Goal: Information Seeking & Learning: Learn about a topic

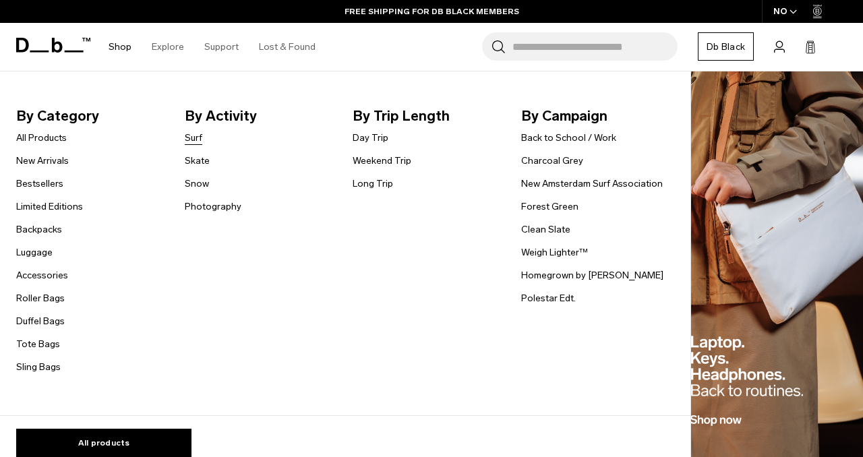
click at [191, 139] on link "Surf" at bounding box center [194, 138] width 18 height 14
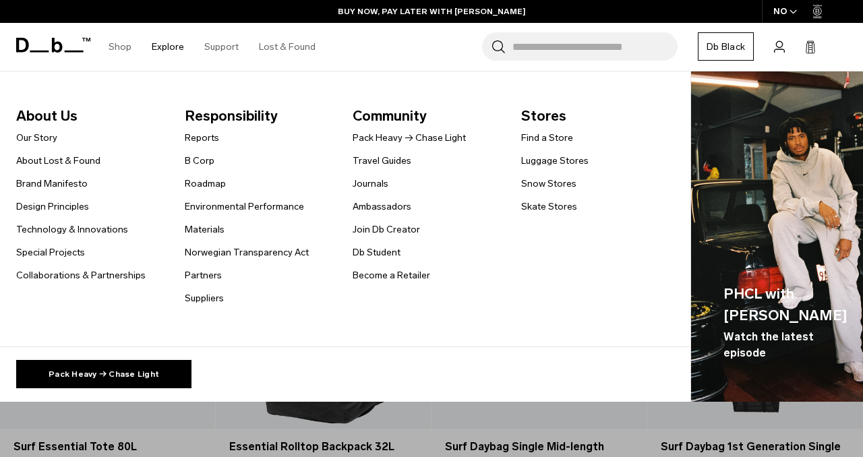
scroll to position [443, 0]
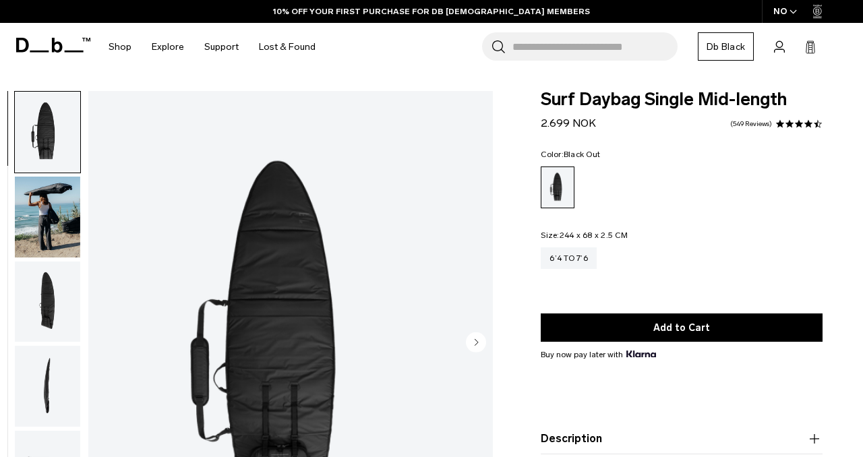
click at [60, 188] on img "button" at bounding box center [47, 217] width 65 height 81
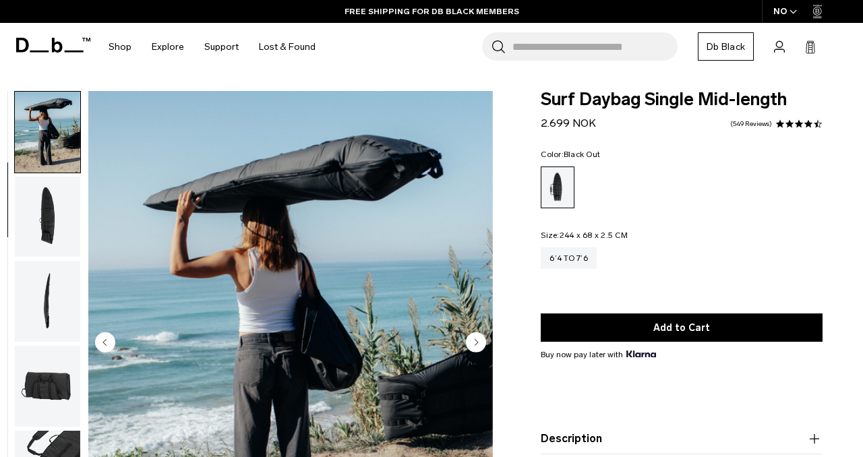
click at [42, 255] on img "button" at bounding box center [47, 217] width 65 height 81
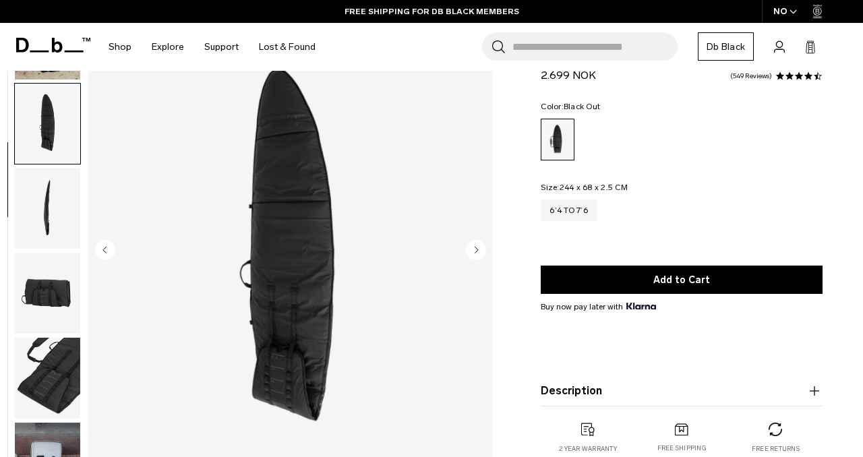
scroll to position [93, 0]
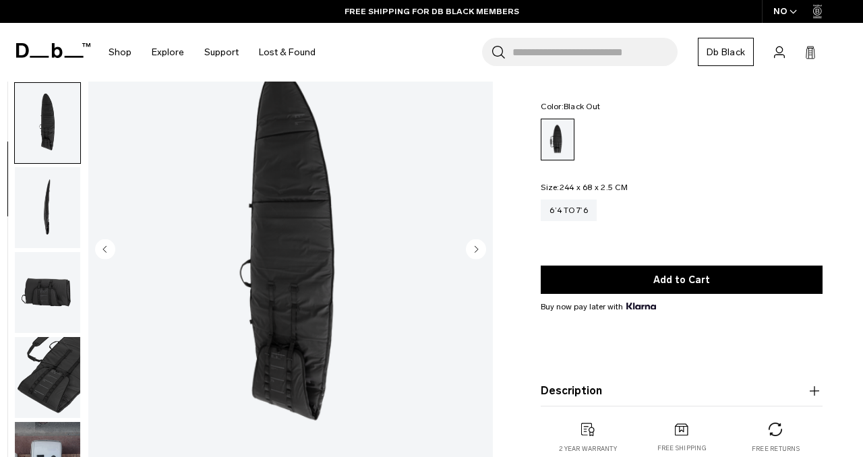
click at [49, 206] on img "button" at bounding box center [47, 207] width 65 height 81
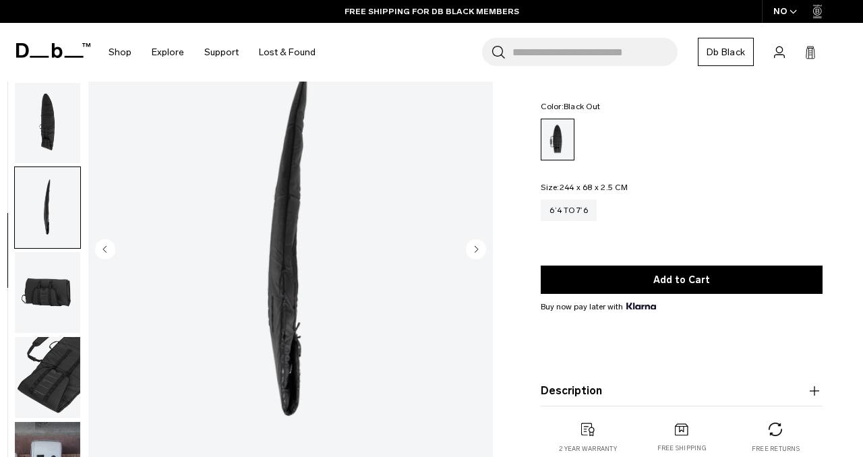
click at [40, 286] on img "button" at bounding box center [47, 292] width 65 height 81
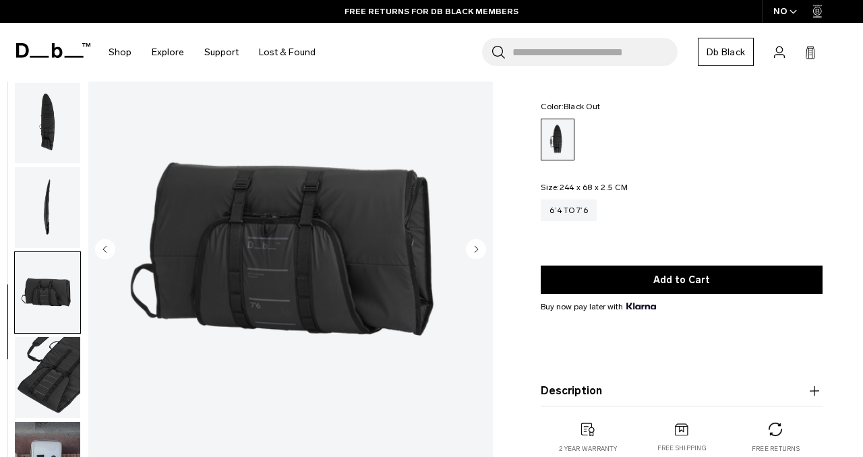
click at [42, 371] on img "button" at bounding box center [47, 377] width 65 height 81
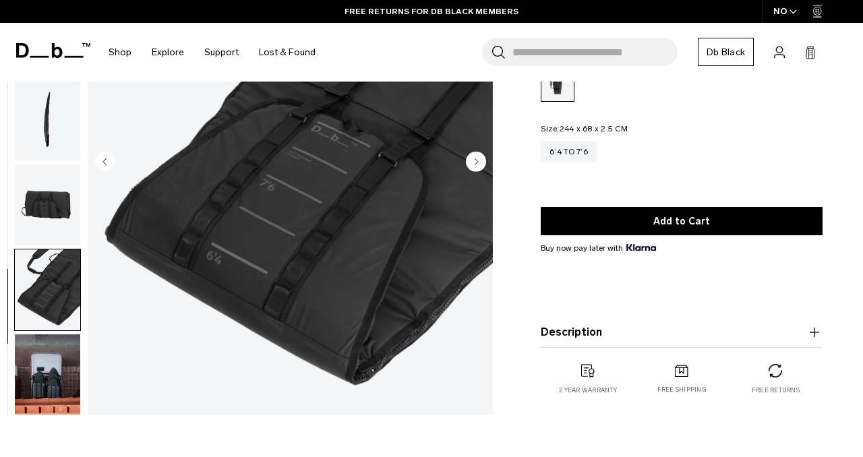
scroll to position [181, 0]
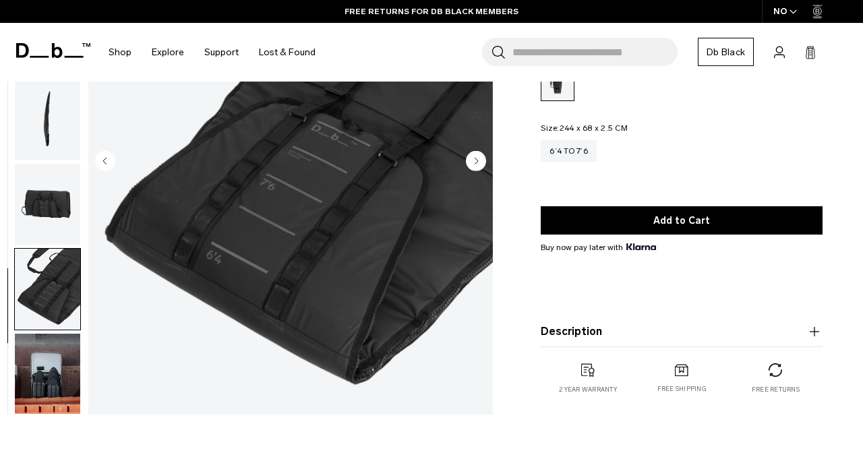
click at [42, 374] on img "button" at bounding box center [47, 374] width 65 height 81
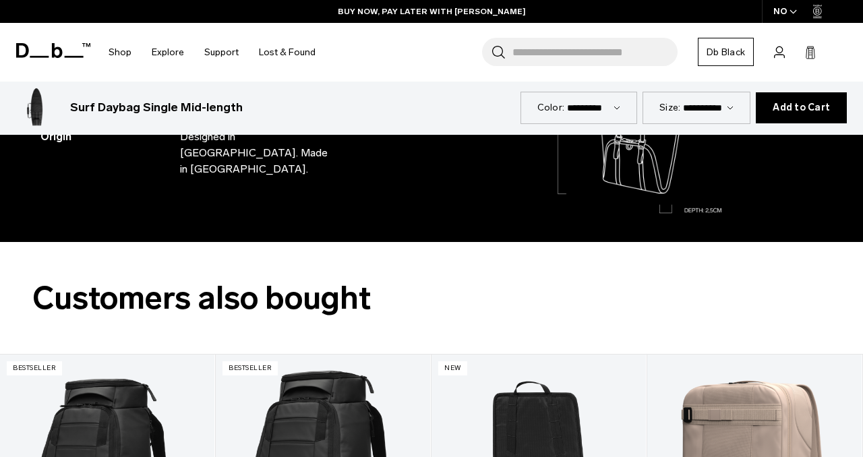
scroll to position [1291, 0]
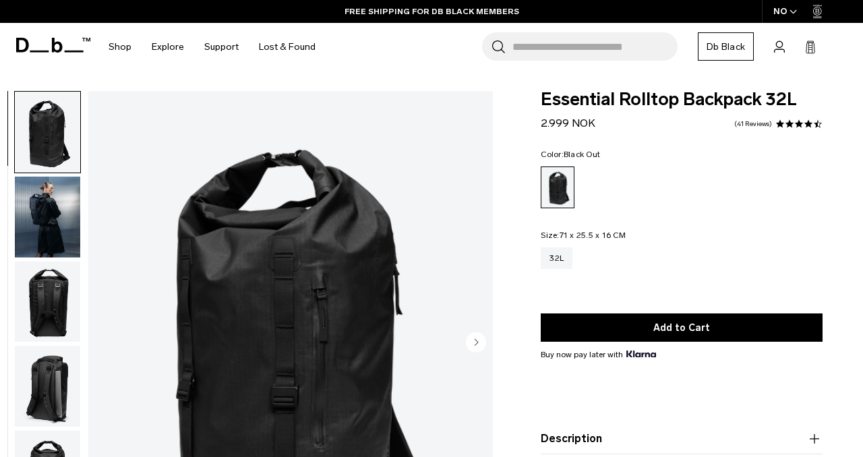
click at [55, 204] on img "button" at bounding box center [47, 217] width 65 height 81
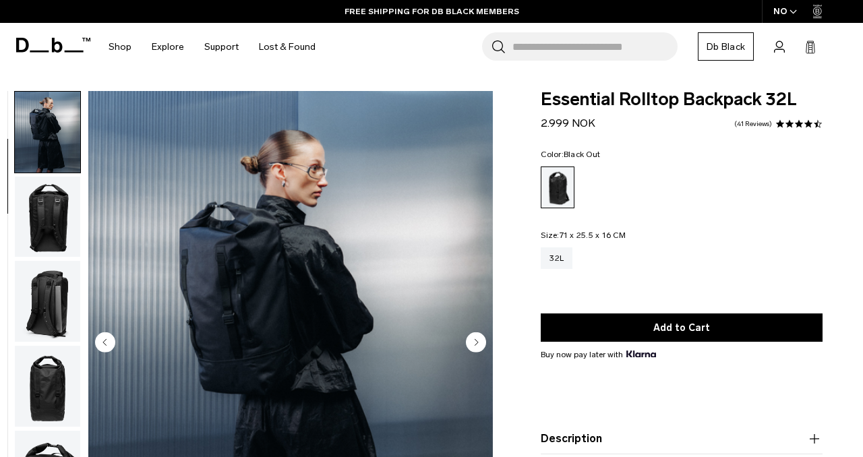
click at [42, 236] on img "button" at bounding box center [47, 217] width 65 height 81
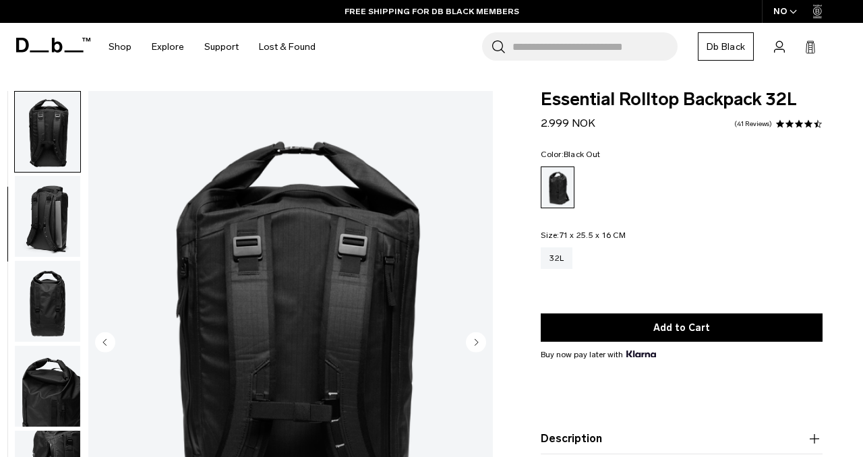
click at [42, 250] on img "button" at bounding box center [47, 216] width 65 height 81
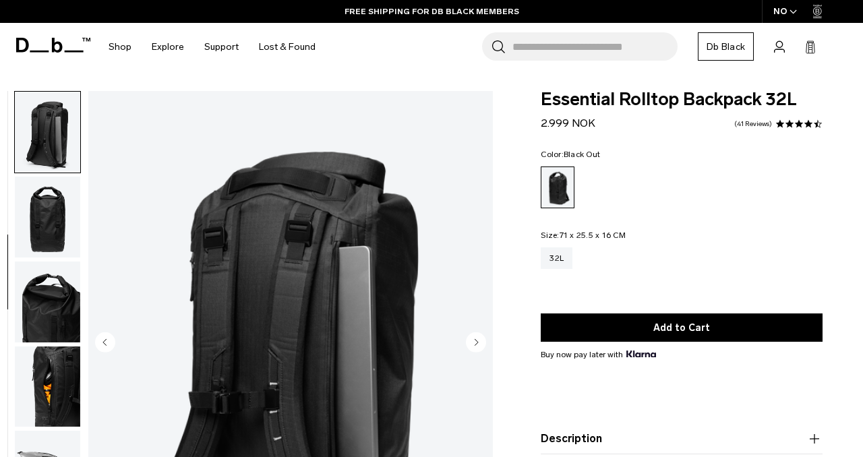
click at [53, 239] on img "button" at bounding box center [47, 217] width 65 height 81
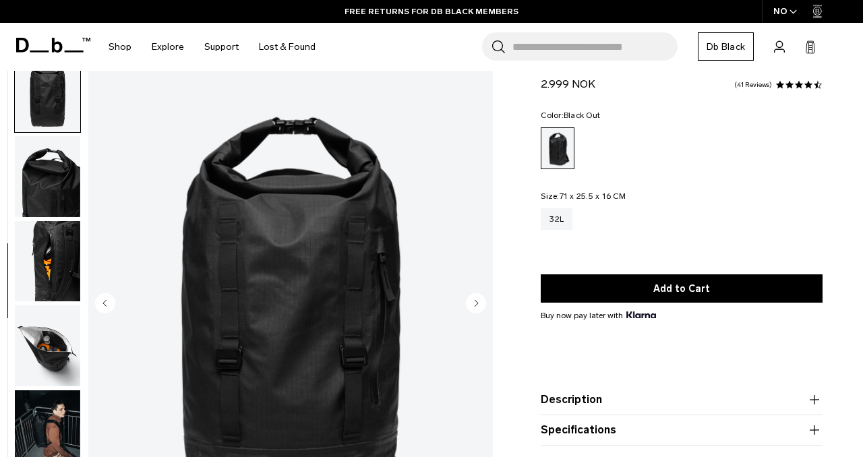
scroll to position [40, 0]
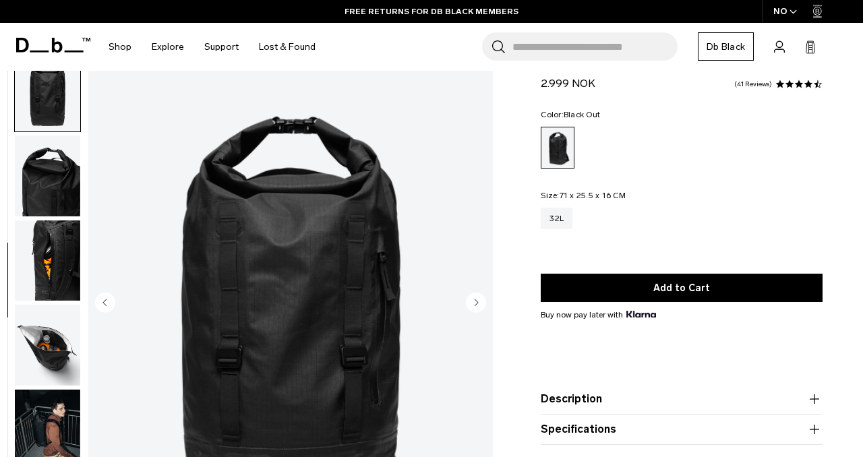
click at [48, 263] on img "button" at bounding box center [47, 260] width 65 height 81
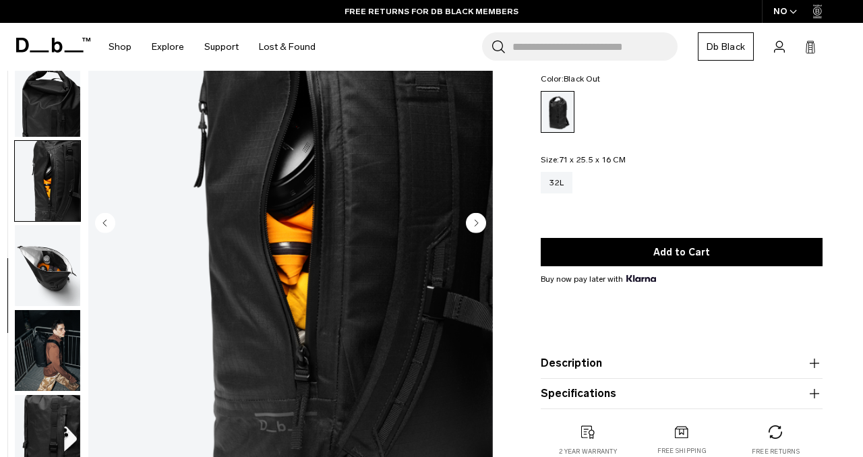
scroll to position [121, 0]
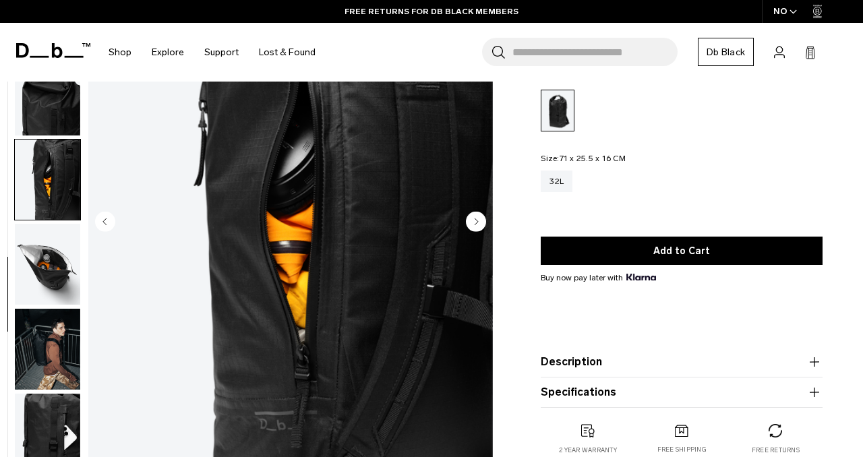
click at [48, 263] on img "button" at bounding box center [47, 264] width 65 height 81
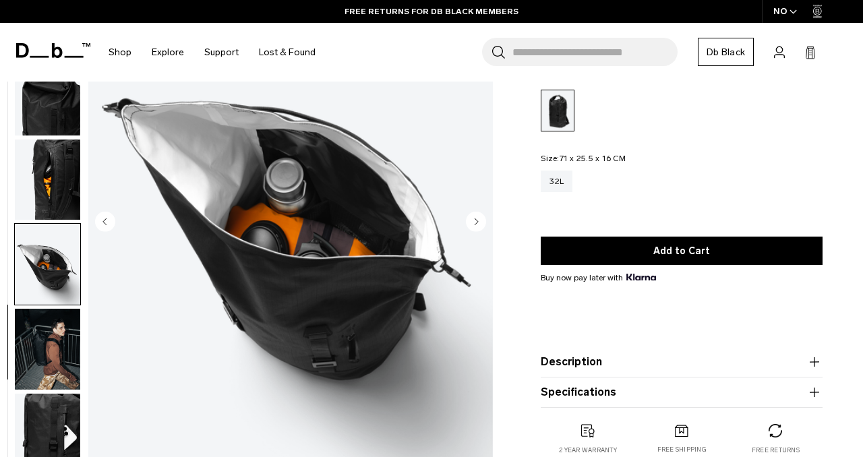
scroll to position [176, 0]
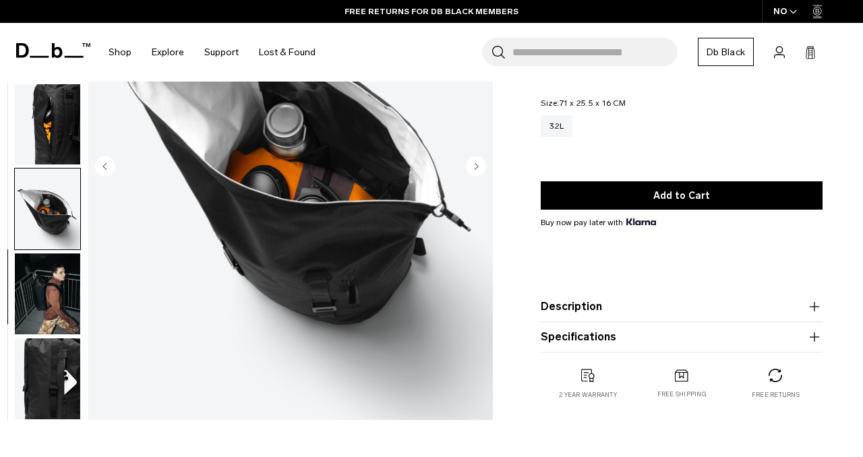
click at [42, 297] on img "button" at bounding box center [47, 293] width 65 height 81
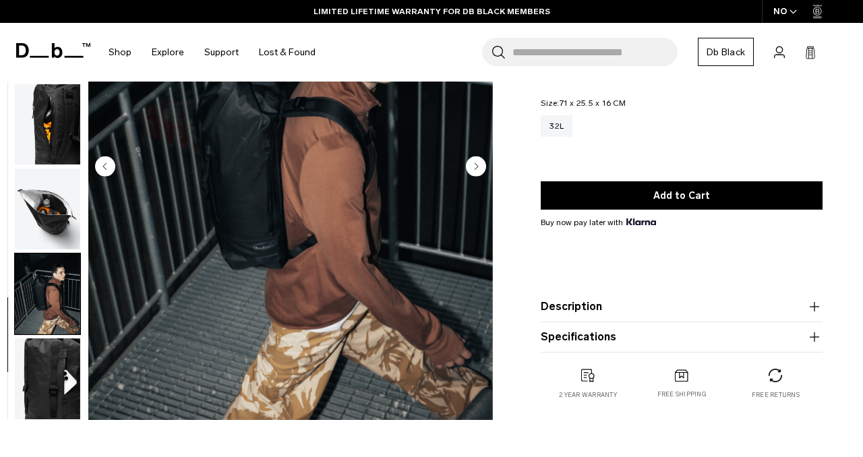
click at [43, 394] on img "button" at bounding box center [47, 378] width 65 height 81
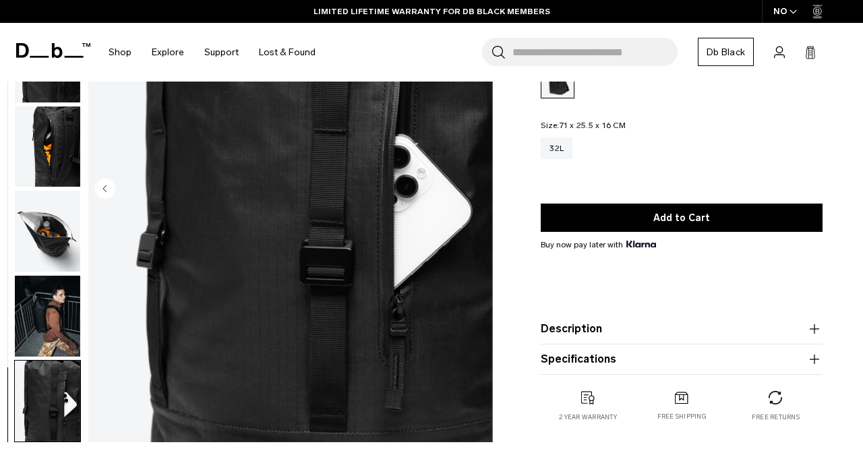
scroll to position [159, 0]
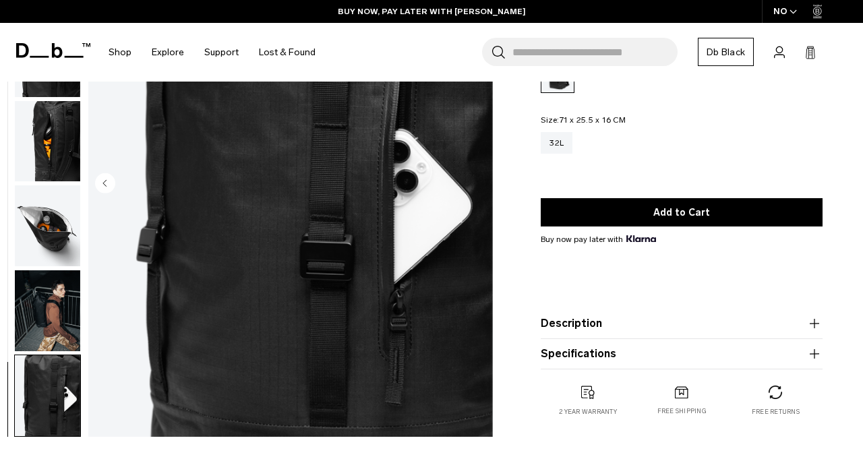
click at [700, 323] on button "Description" at bounding box center [681, 323] width 282 height 16
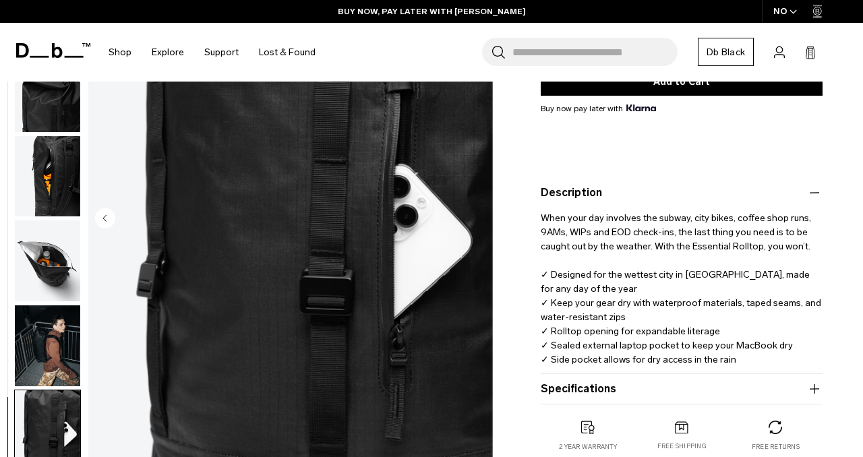
scroll to position [266, 0]
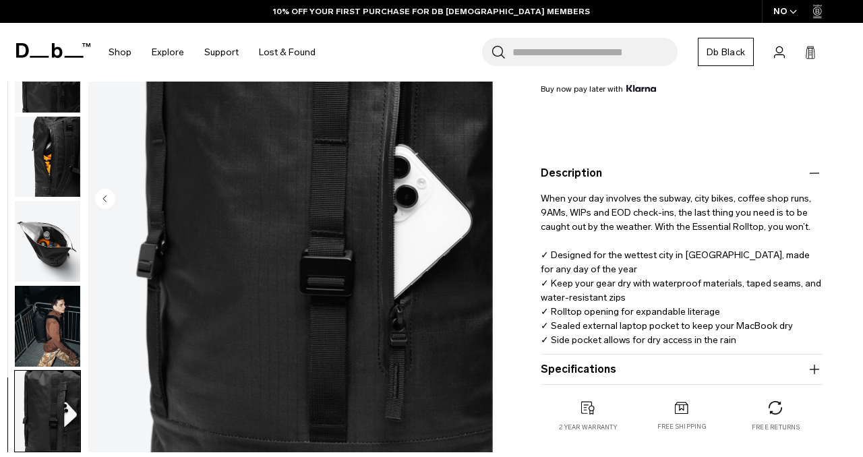
click at [722, 373] on button "Specifications" at bounding box center [681, 369] width 282 height 16
